Goal: Information Seeking & Learning: Learn about a topic

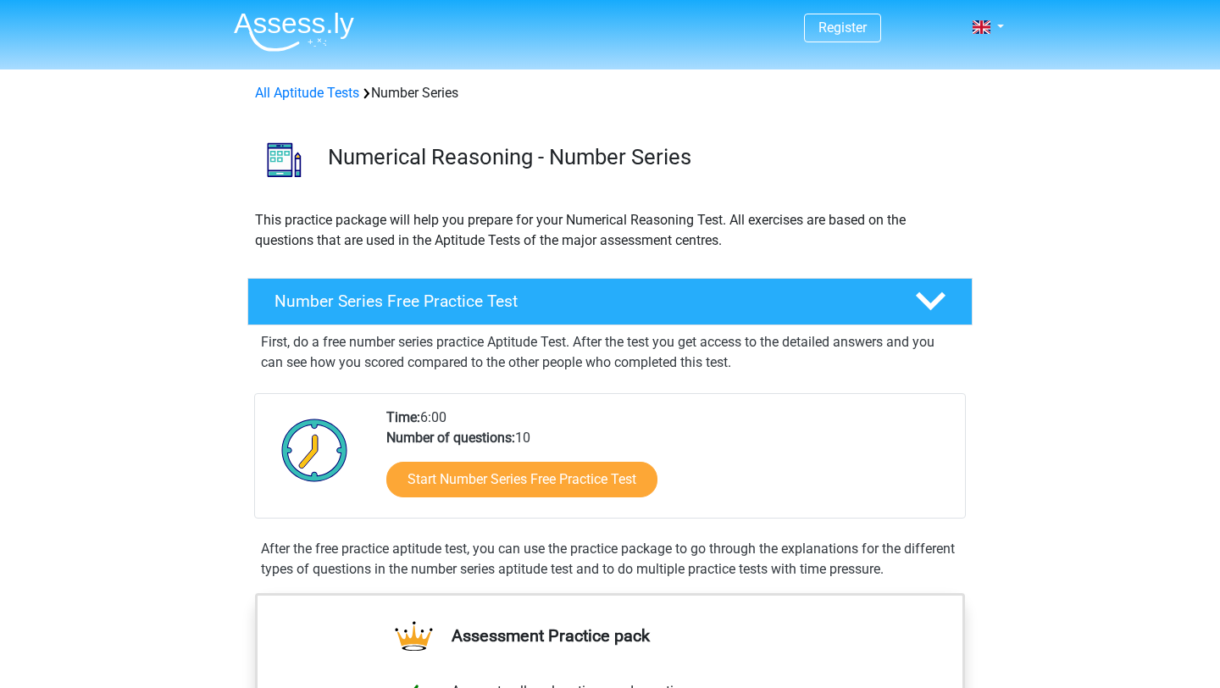
click at [713, 422] on div "Time: 6:00 Number of questions: 10 Start Number Series Free Practice Test" at bounding box center [668, 462] width 590 height 110
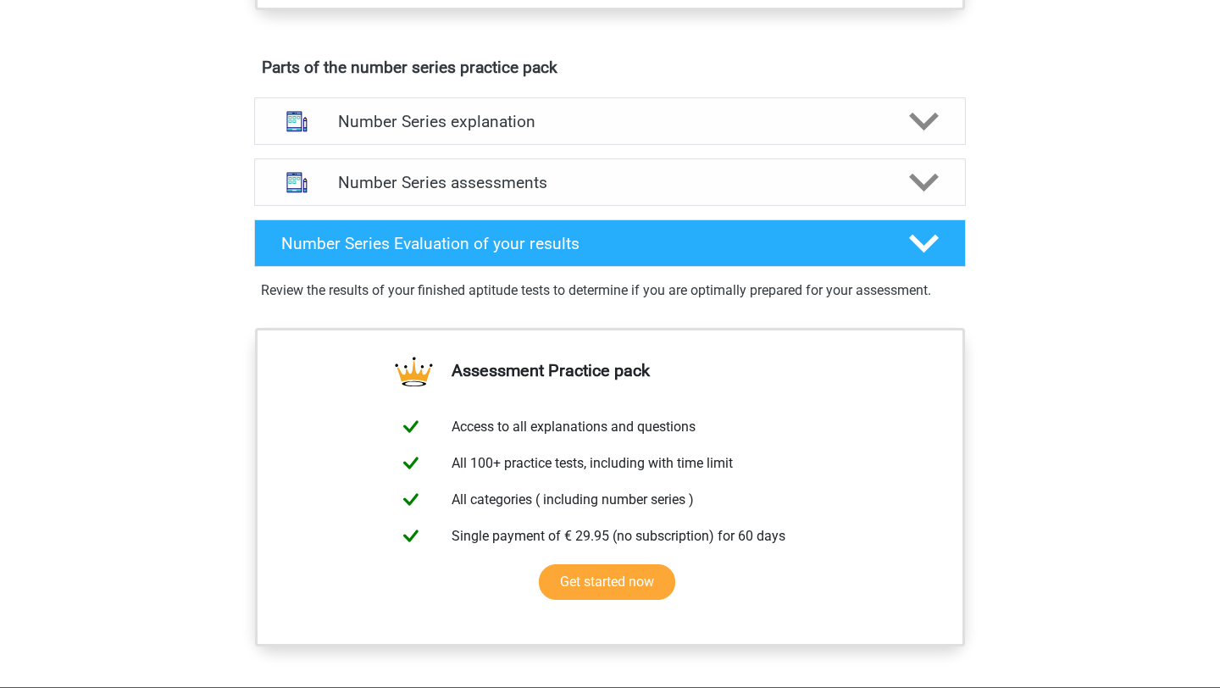
scroll to position [899, 0]
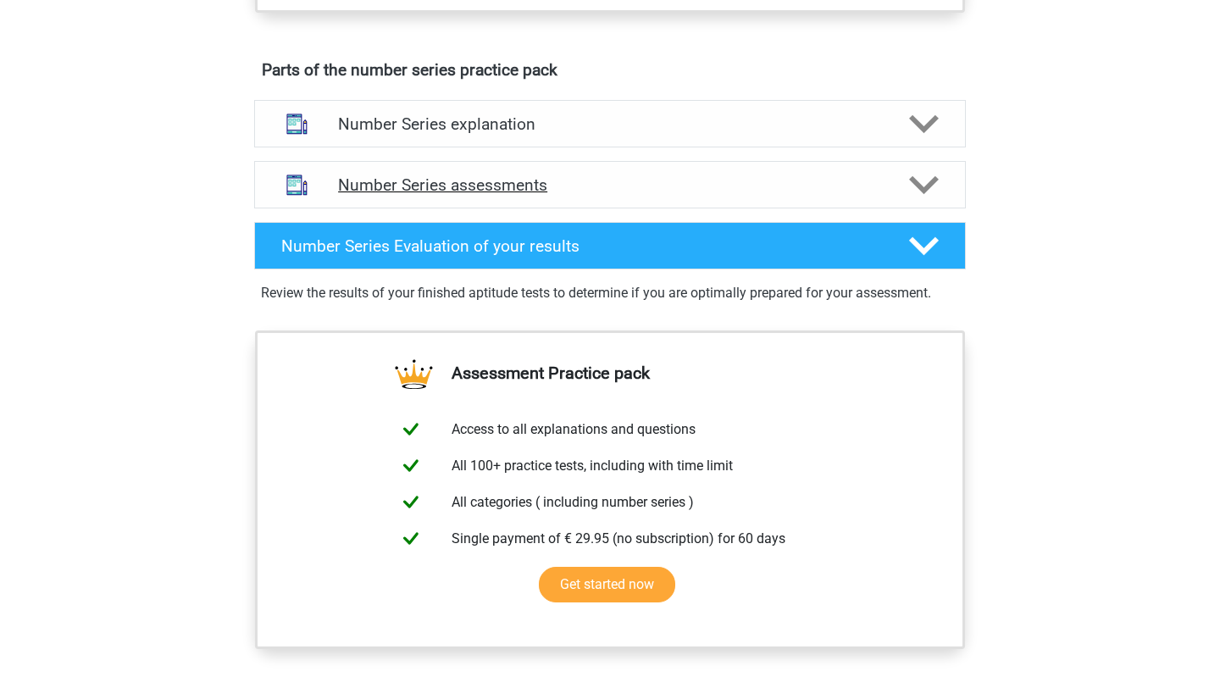
click at [672, 189] on h4 "Number Series assessments" at bounding box center [610, 184] width 544 height 19
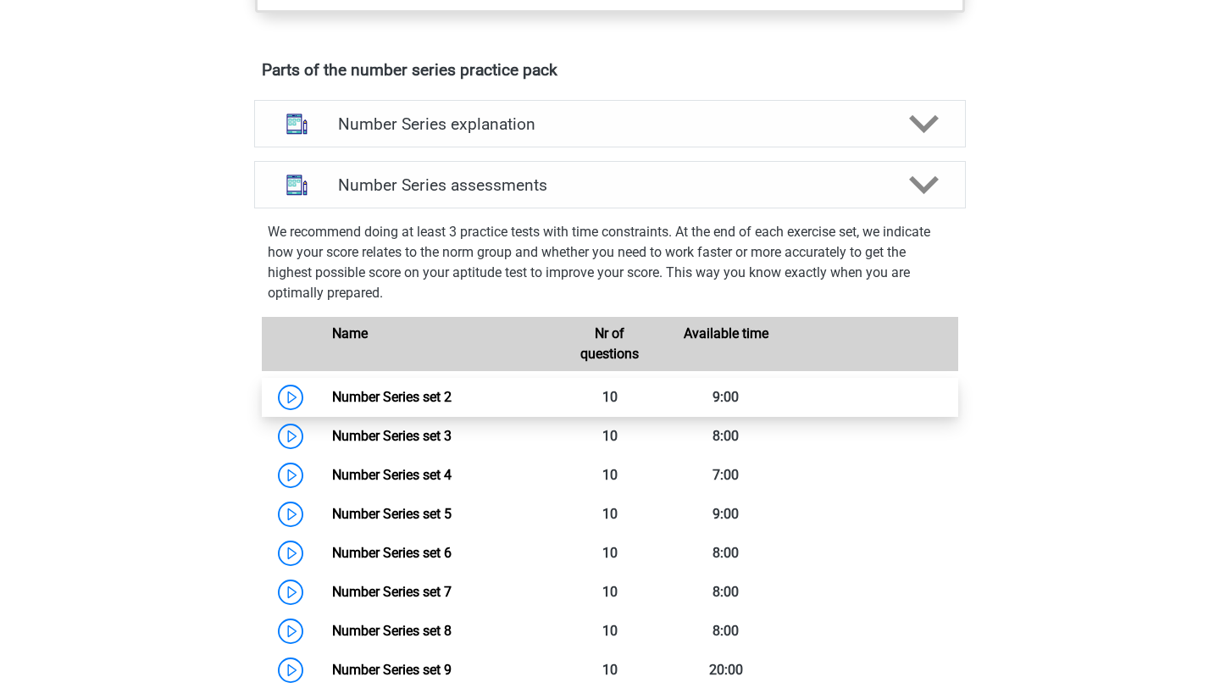
click at [332, 403] on link "Number Series set 2" at bounding box center [391, 397] width 119 height 16
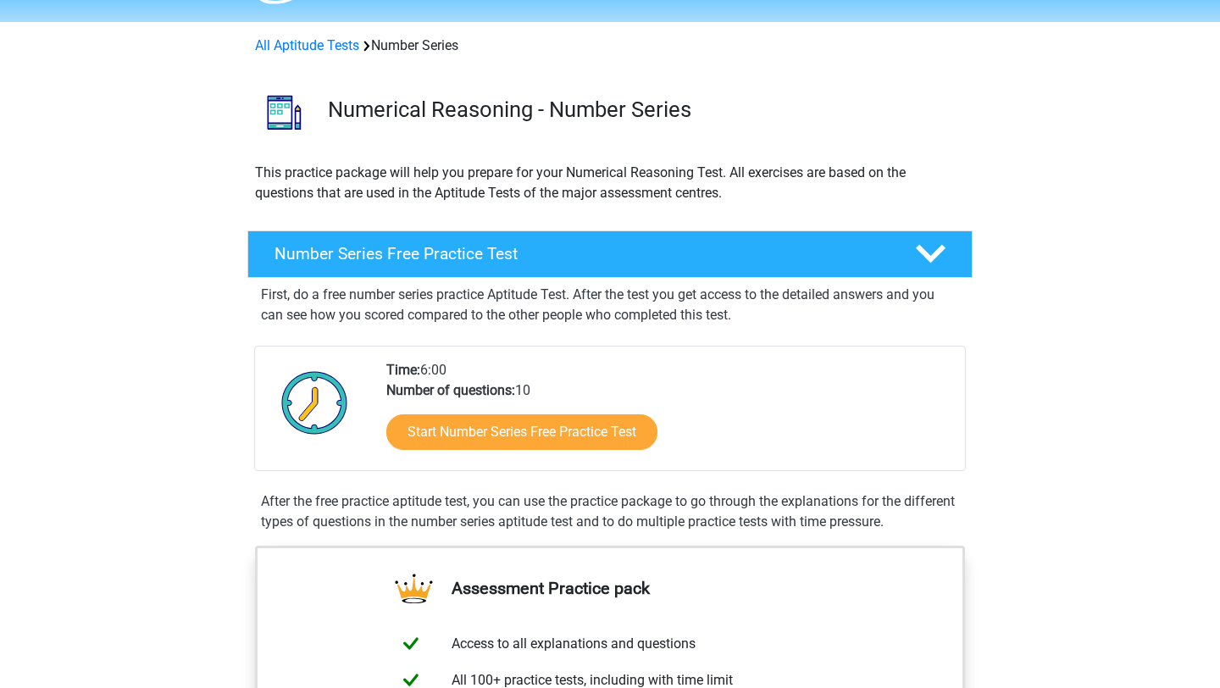
scroll to position [47, 0]
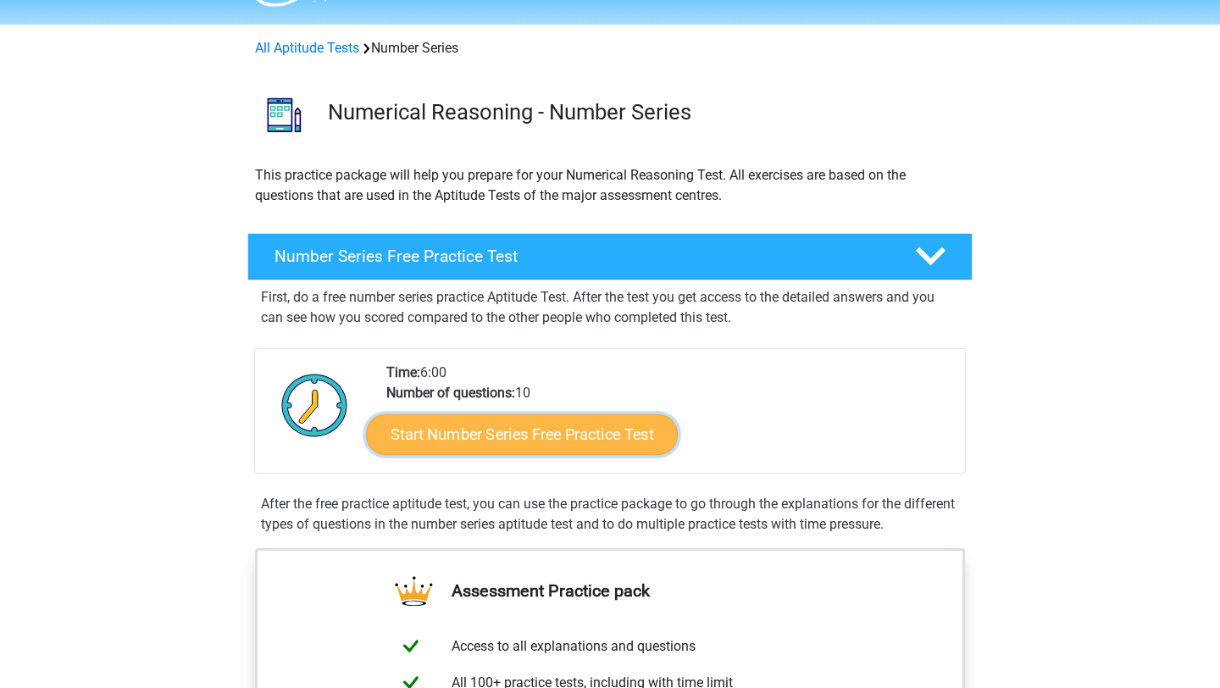
click at [448, 440] on link "Start Number Series Free Practice Test" at bounding box center [522, 433] width 312 height 41
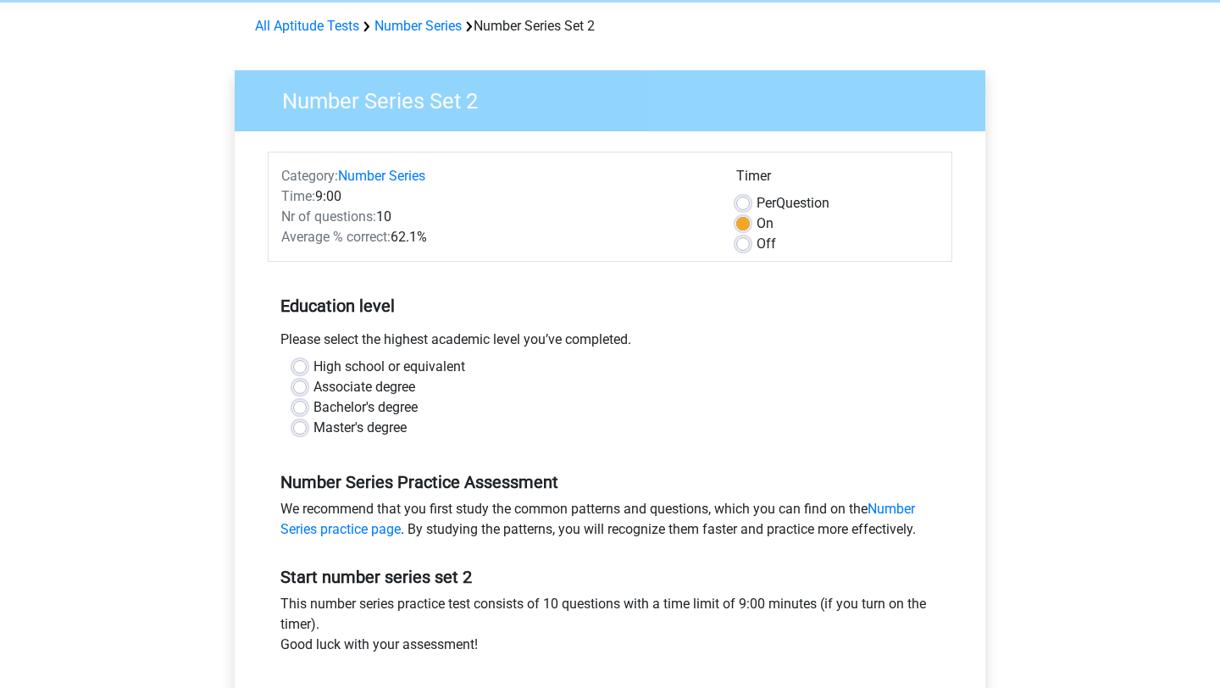
scroll to position [54, 0]
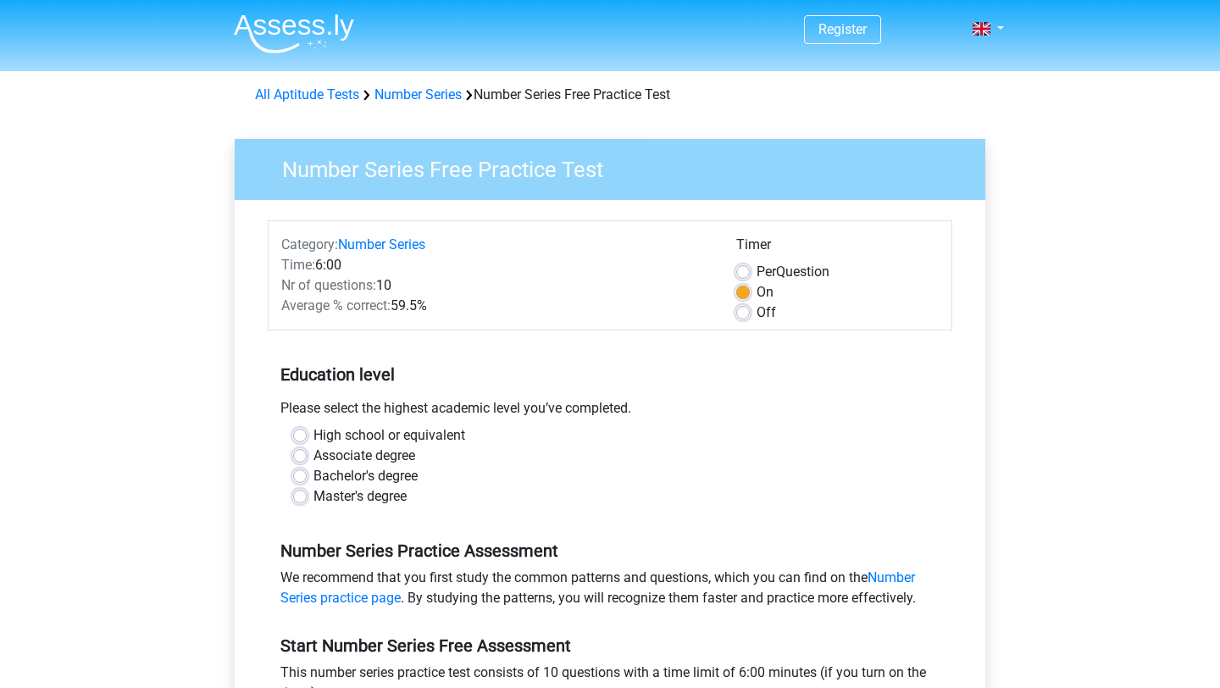
click at [310, 500] on div "Master's degree" at bounding box center [609, 496] width 633 height 20
click at [313, 501] on label "Master's degree" at bounding box center [359, 496] width 93 height 20
click at [296, 501] on input "Master's degree" at bounding box center [300, 494] width 14 height 17
radio input "true"
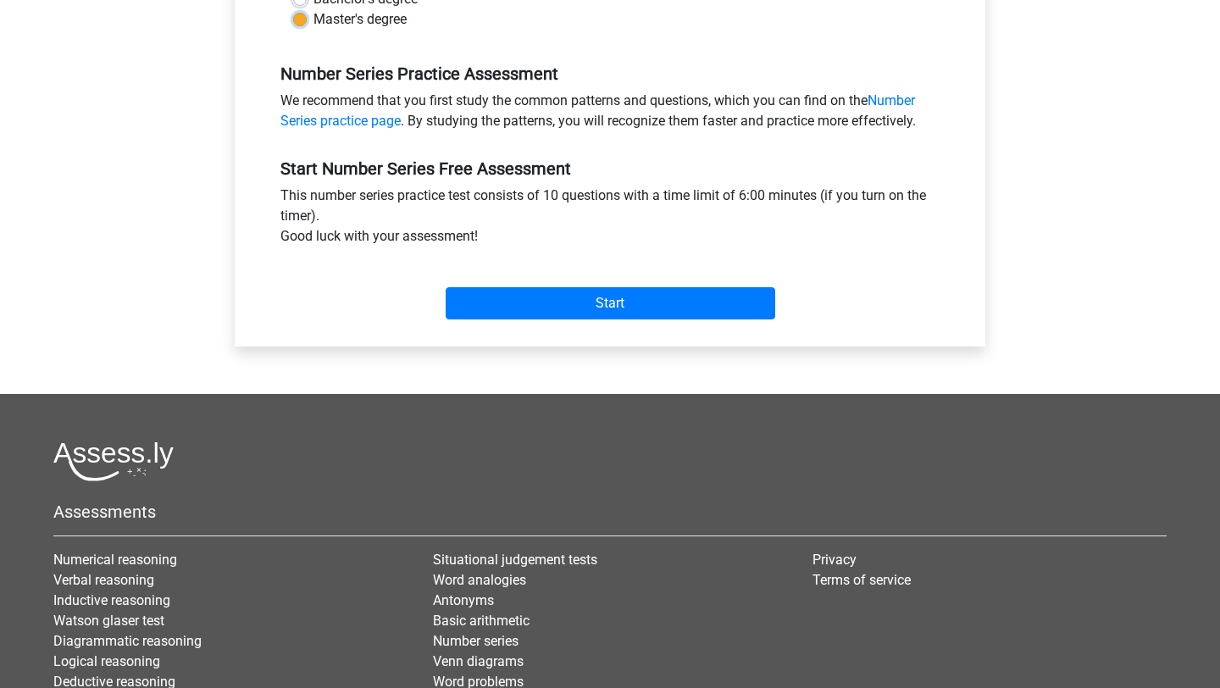
scroll to position [501, 0]
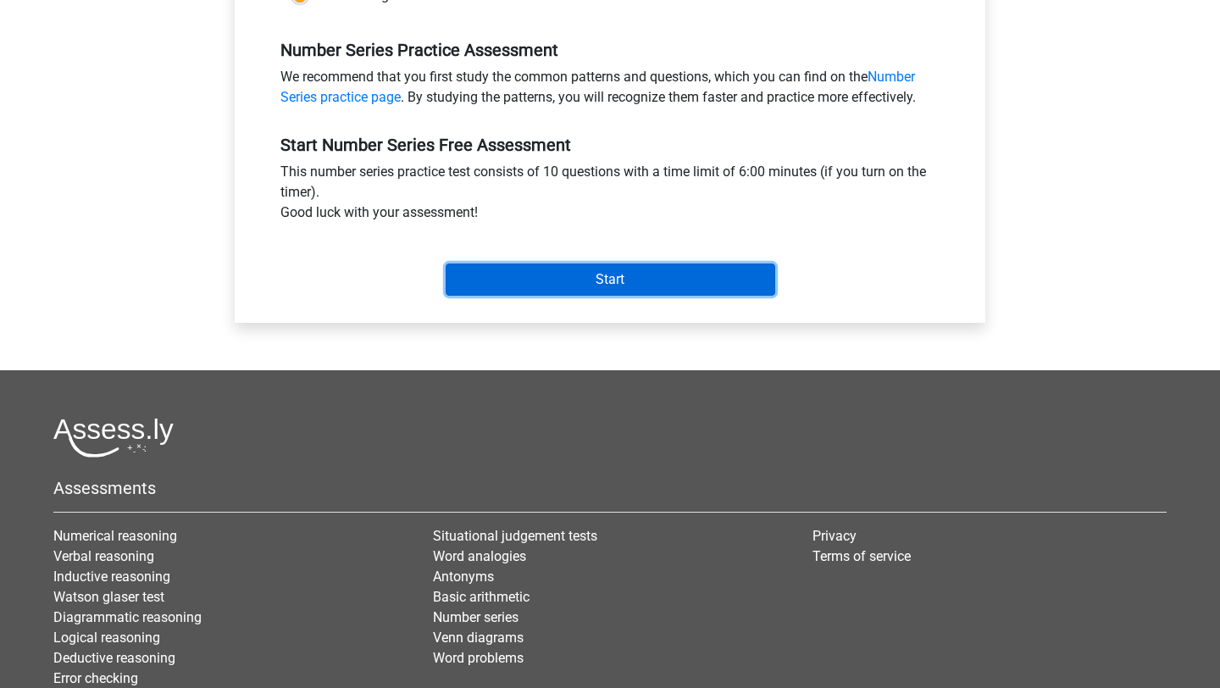
click at [588, 279] on input "Start" at bounding box center [609, 279] width 329 height 32
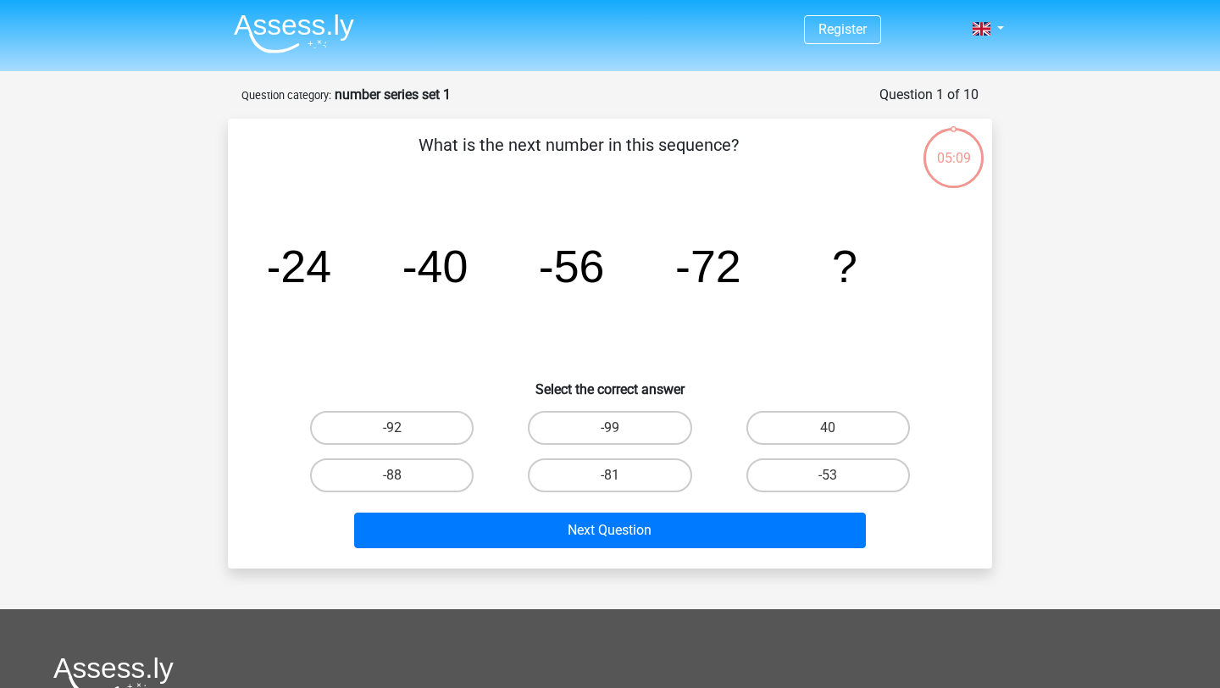
click at [574, 289] on tspan "-56" at bounding box center [572, 266] width 66 height 51
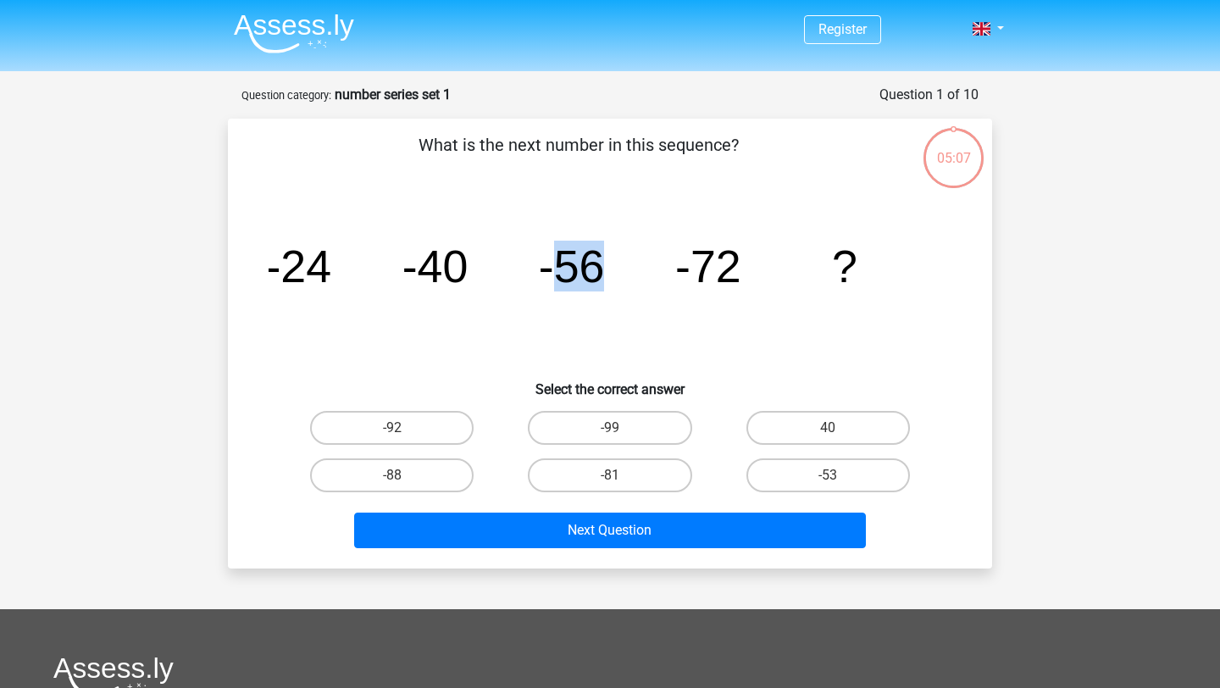
click at [574, 289] on tspan "-56" at bounding box center [572, 266] width 66 height 51
click at [436, 479] on label "-88" at bounding box center [391, 475] width 163 height 34
click at [403, 479] on input "-88" at bounding box center [397, 480] width 11 height 11
radio input "true"
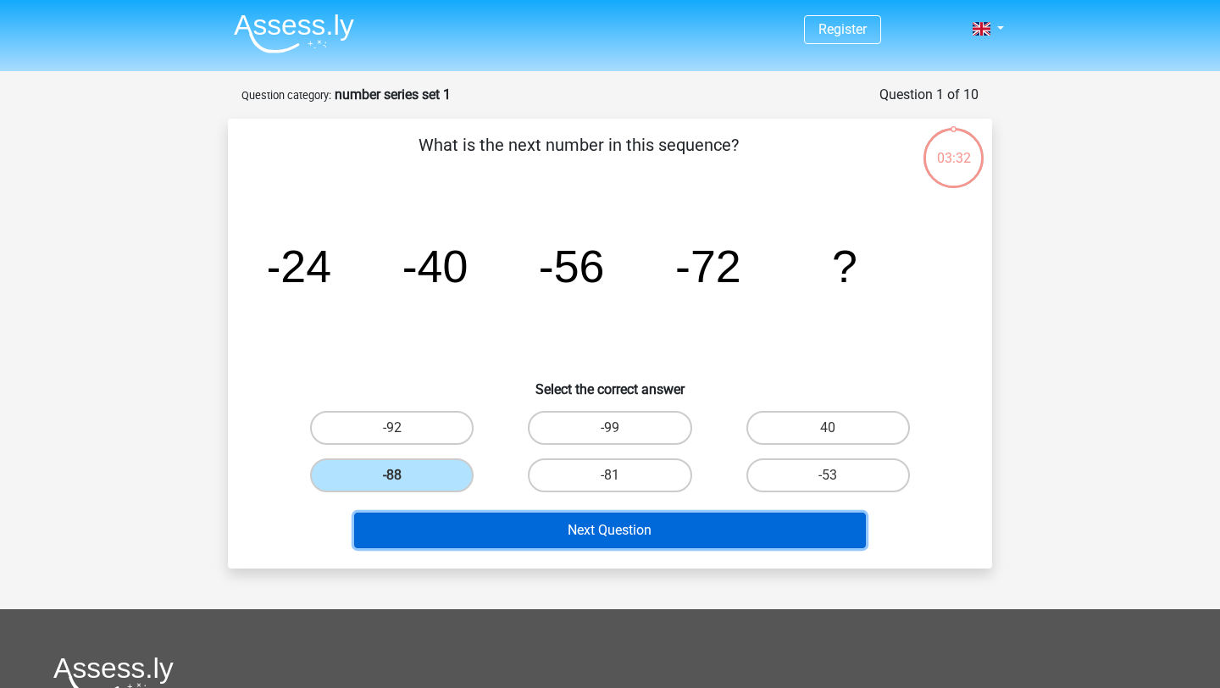
click at [544, 512] on button "Next Question" at bounding box center [610, 530] width 512 height 36
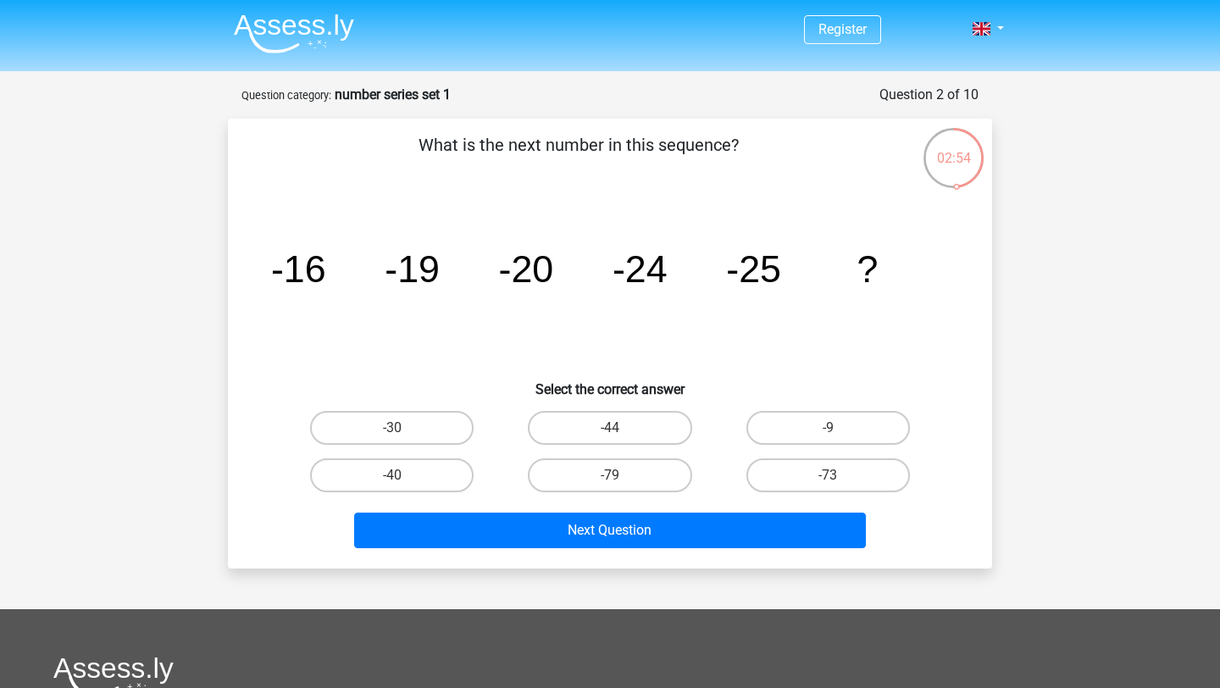
click at [433, 323] on icon "image/svg+xml -16 -19 -20 -24 -25 ?" at bounding box center [609, 281] width 683 height 171
click at [402, 428] on input "-30" at bounding box center [397, 433] width 11 height 11
radio input "true"
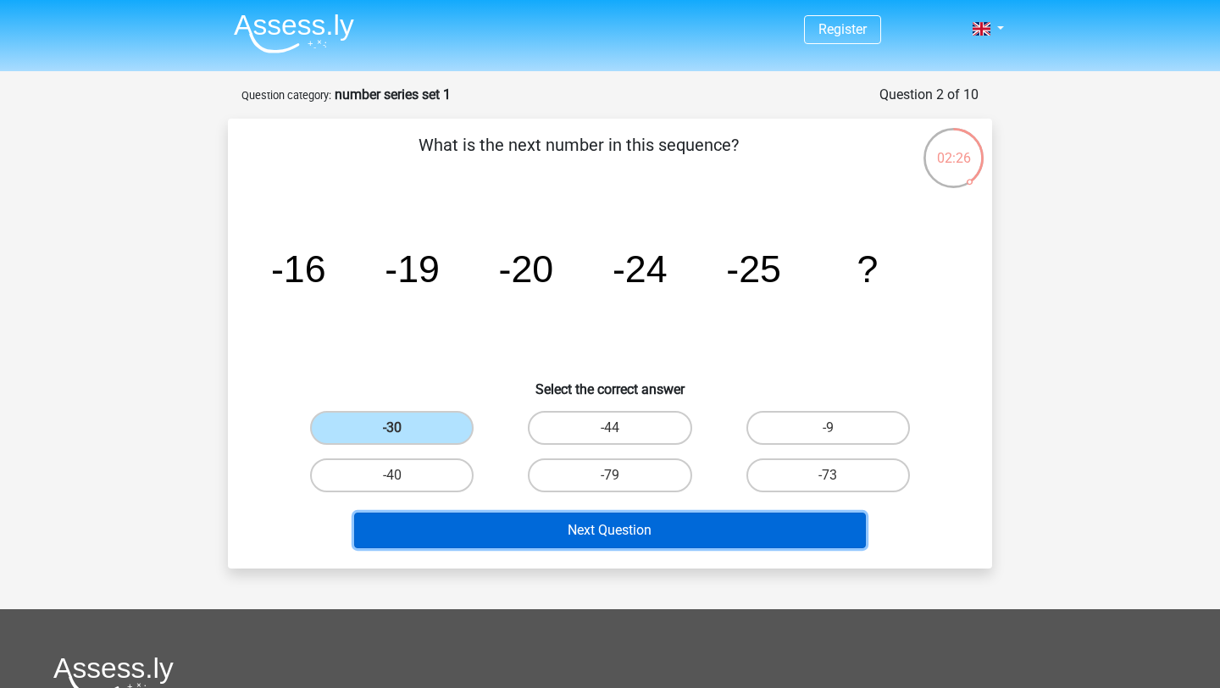
click at [606, 525] on button "Next Question" at bounding box center [610, 530] width 512 height 36
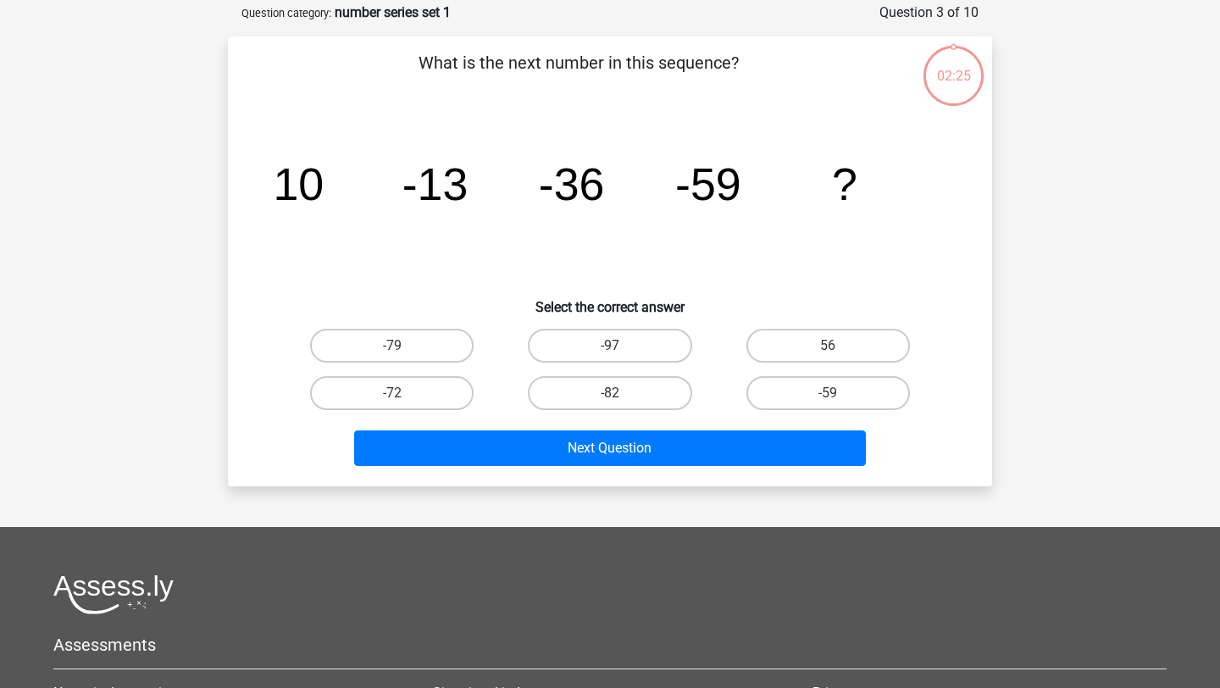
scroll to position [85, 0]
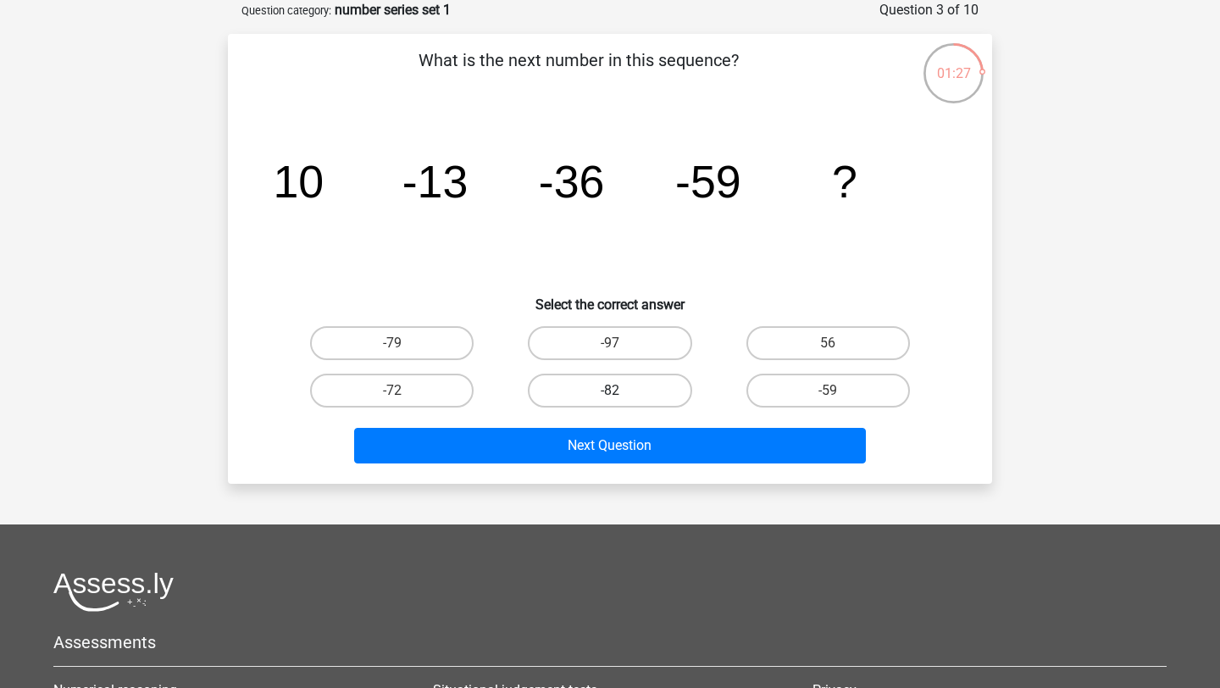
click at [614, 386] on label "-82" at bounding box center [609, 390] width 163 height 34
click at [614, 390] on input "-82" at bounding box center [615, 395] width 11 height 11
radio input "true"
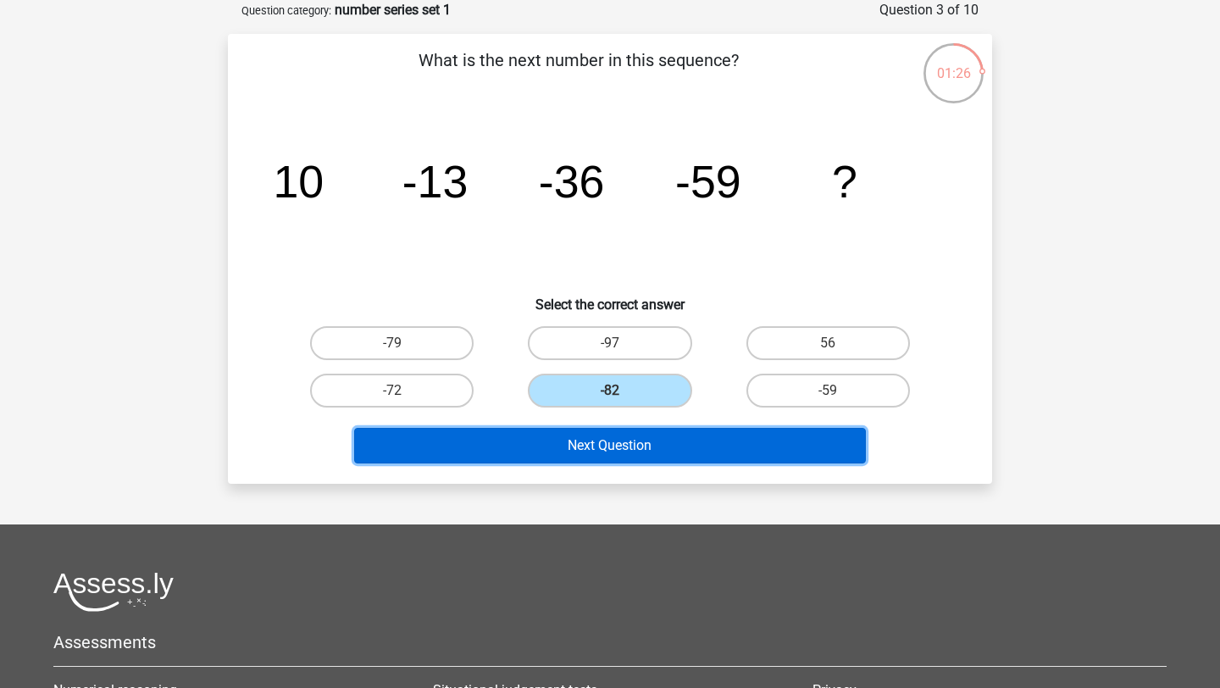
click at [614, 440] on button "Next Question" at bounding box center [610, 446] width 512 height 36
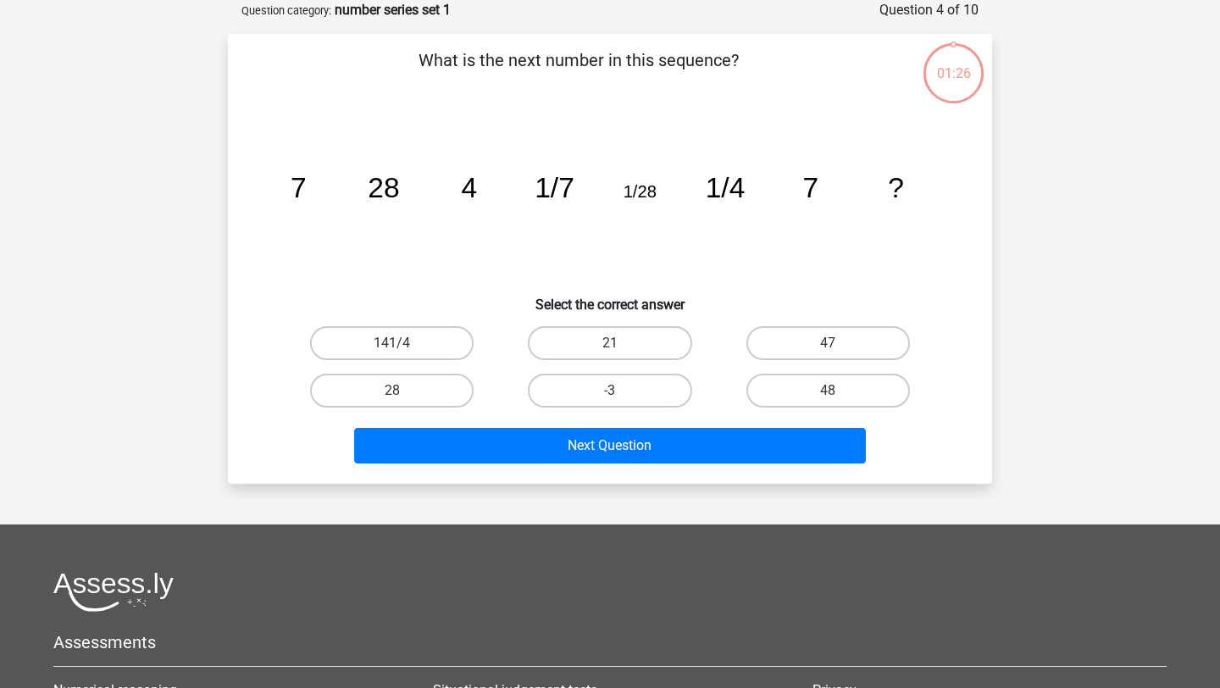
click at [466, 291] on h6 "Select the correct answer" at bounding box center [610, 298] width 710 height 30
click at [559, 218] on icon "image/svg+xml 7 28 4 1/7 1/28 1/4 7 ?" at bounding box center [609, 197] width 683 height 171
click at [595, 274] on icon "image/svg+xml 7 28 4 1/7 1/28 1/4 7 ?" at bounding box center [609, 197] width 683 height 171
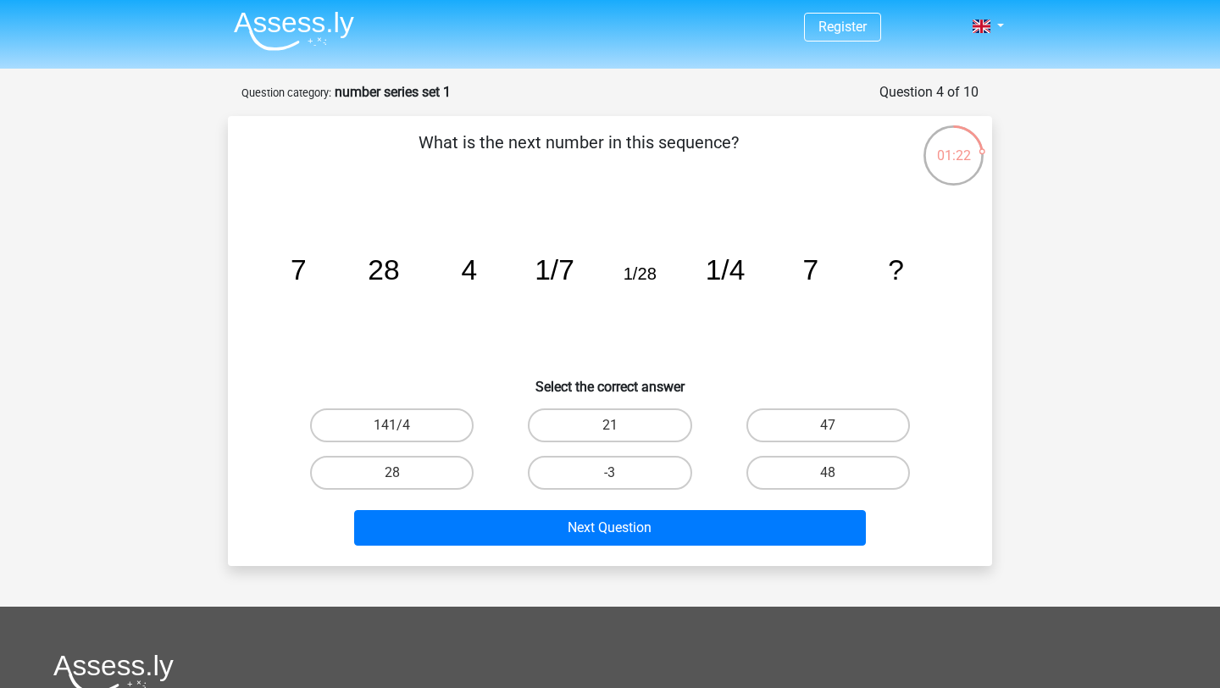
scroll to position [0, 0]
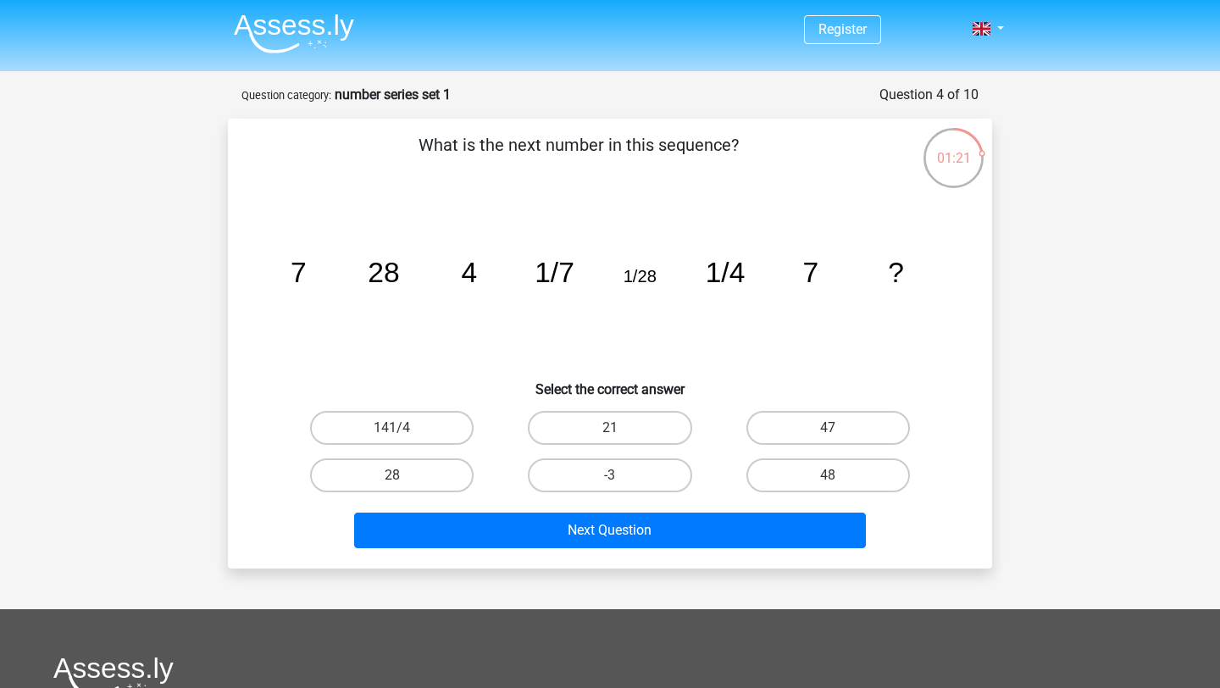
click at [959, 159] on div "01:21" at bounding box center [953, 147] width 64 height 42
